Goal: Task Accomplishment & Management: Manage account settings

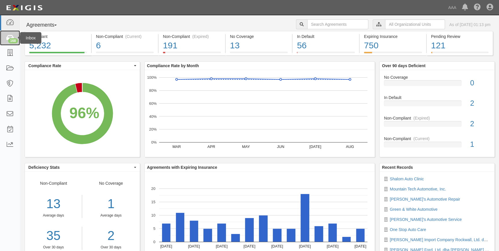
click at [7, 36] on icon at bounding box center [10, 38] width 8 height 7
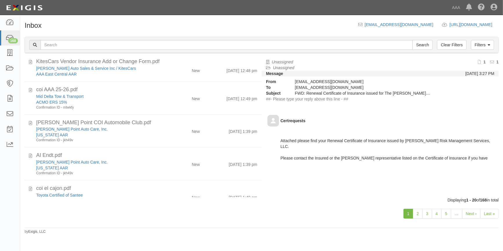
scroll to position [437, 0]
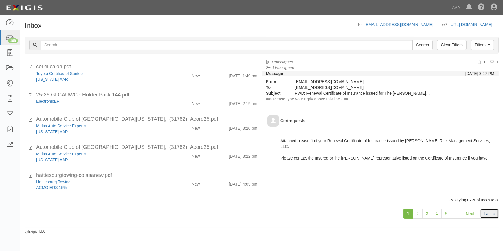
click at [493, 211] on link "Last »" at bounding box center [489, 213] width 19 height 10
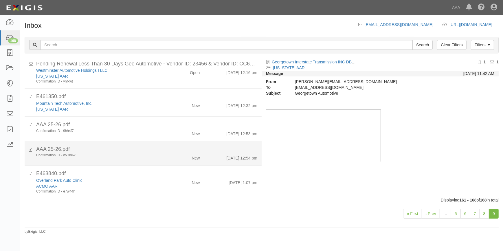
scroll to position [106, 0]
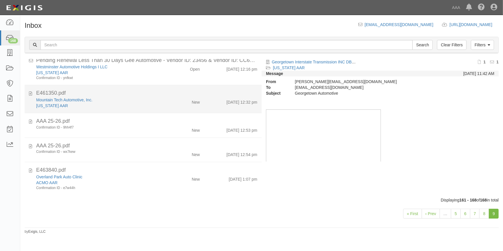
click at [127, 106] on div "New Mexico AAR" at bounding box center [98, 106] width 125 height 6
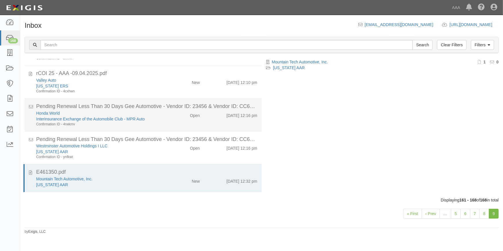
scroll to position [0, 0]
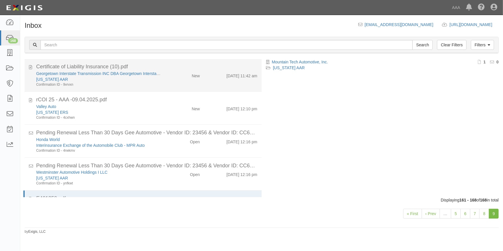
click at [147, 82] on div "Confirmation ID - 9vrvxn" at bounding box center [98, 84] width 125 height 5
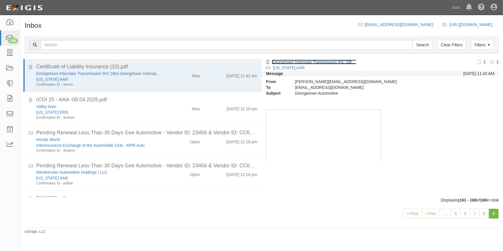
click at [331, 61] on link "Georgetown Interstate Transmission INC DBA Georgetown Interstate Transmission &…" at bounding box center [359, 62] width 175 height 5
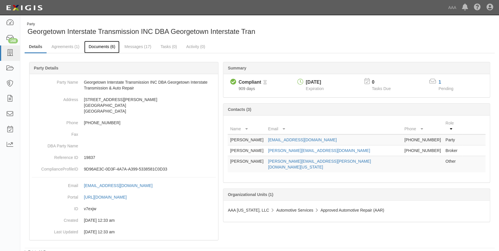
click at [103, 44] on link "Documents (6)" at bounding box center [101, 47] width 35 height 12
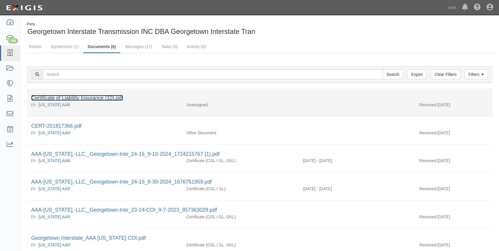
click at [99, 97] on link "Certificate of Liability Insurance (10).pdf" at bounding box center [77, 98] width 92 height 6
